Goal: Navigation & Orientation: Find specific page/section

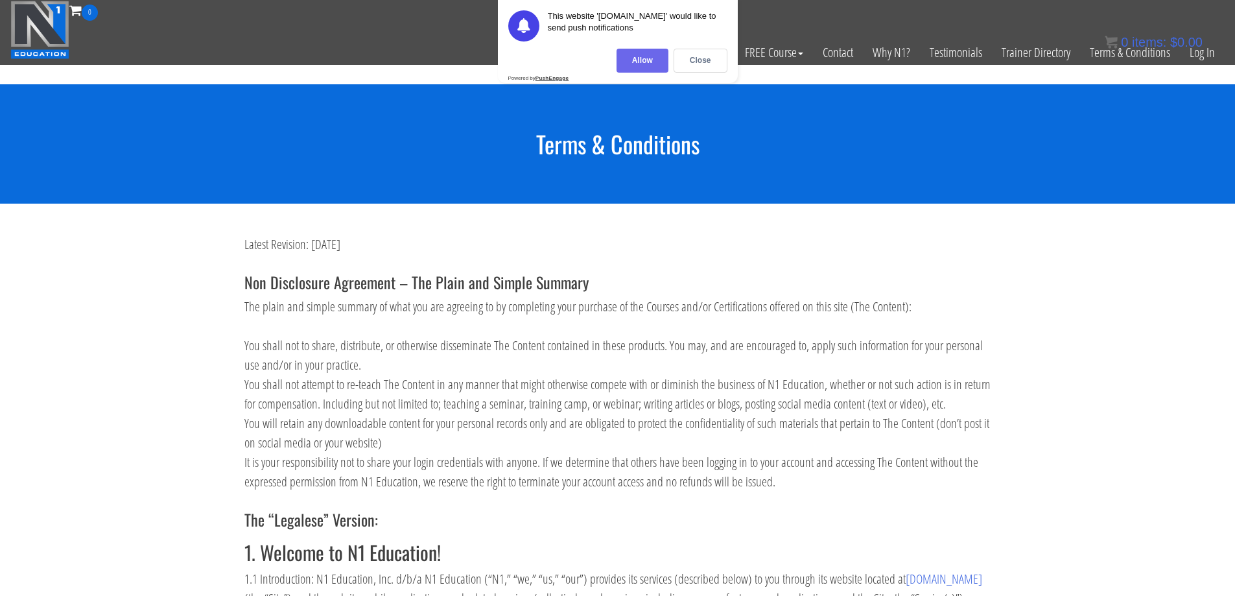
click at [637, 56] on div "Allow" at bounding box center [643, 61] width 52 height 24
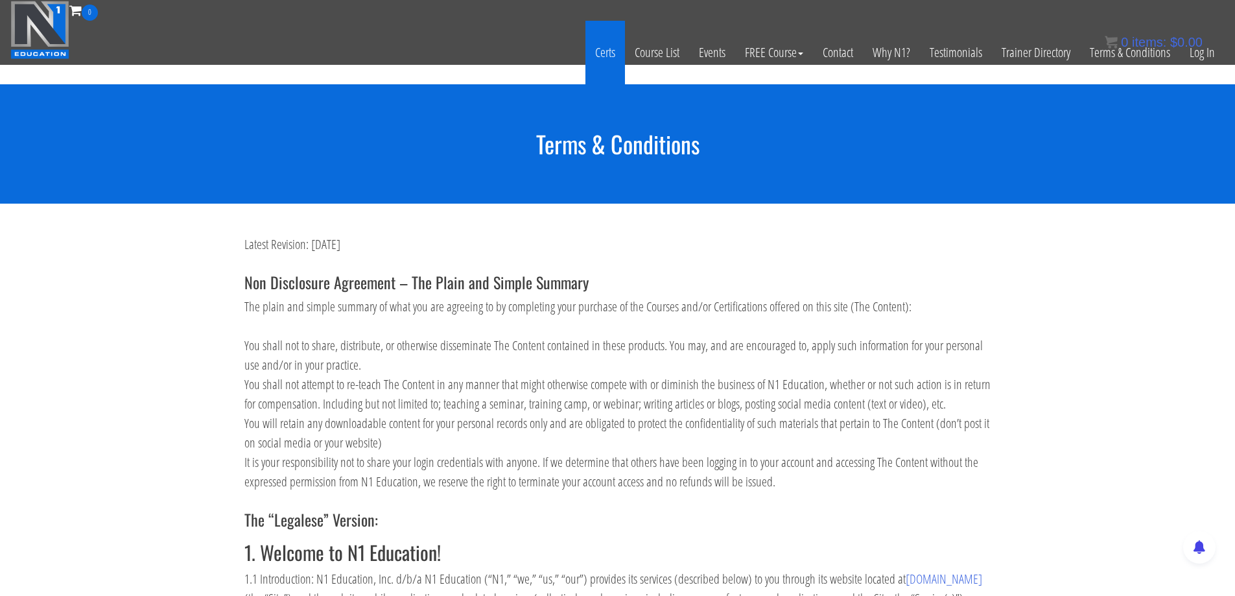
click at [614, 51] on link "Certs" at bounding box center [606, 53] width 40 height 64
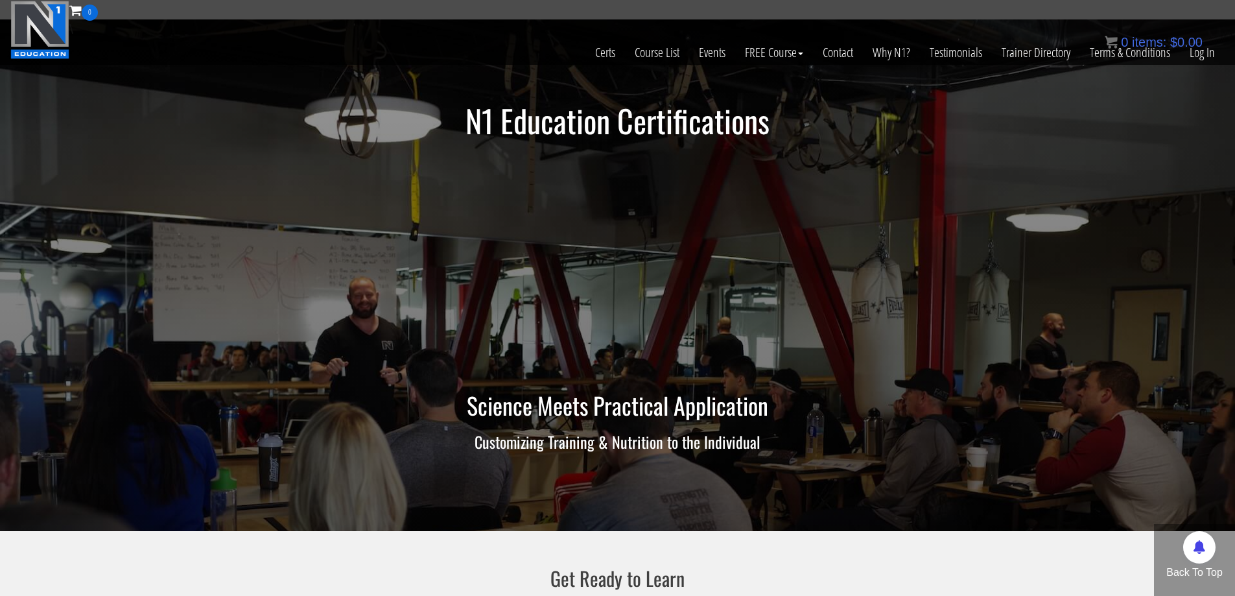
click at [1198, 49] on div "0 items: $ 0.00" at bounding box center [1154, 41] width 98 height 19
click at [1206, 56] on link "Log In" at bounding box center [1202, 53] width 45 height 64
